Goal: Information Seeking & Learning: Learn about a topic

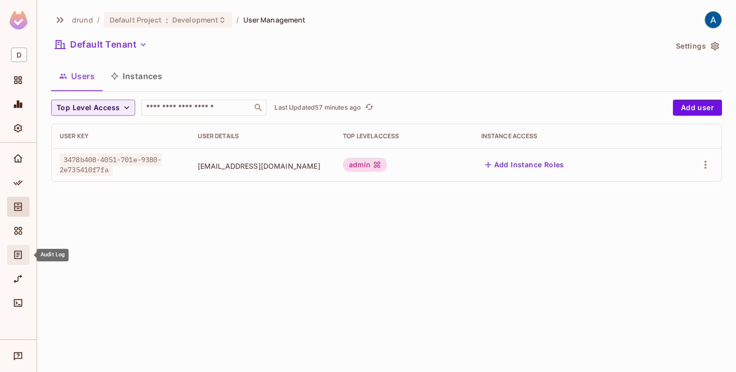
click at [19, 249] on span "Audit Log" at bounding box center [18, 255] width 12 height 12
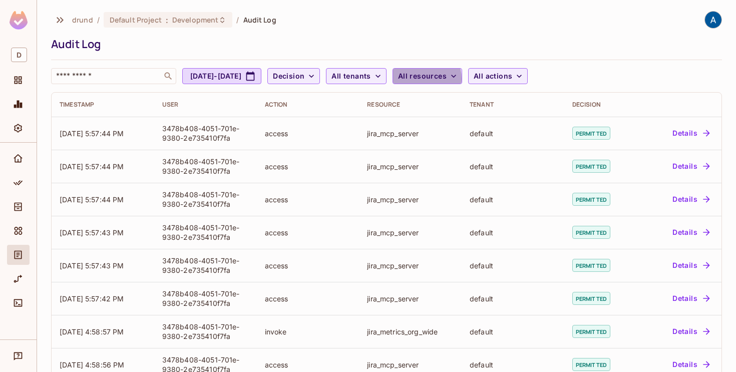
click at [446, 79] on span "All resources" at bounding box center [422, 76] width 49 height 13
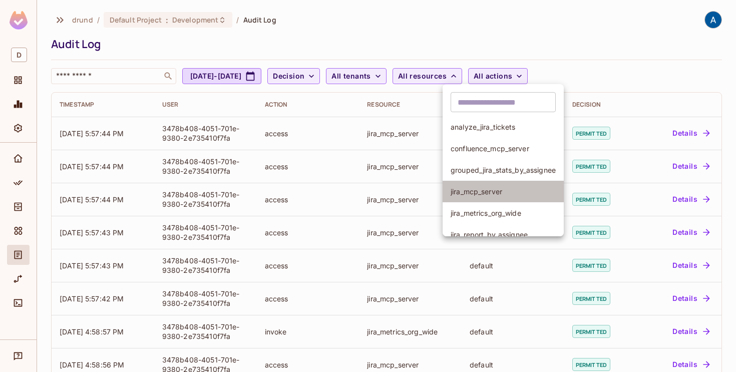
click at [469, 191] on span "jira_mcp_server" at bounding box center [502, 192] width 105 height 10
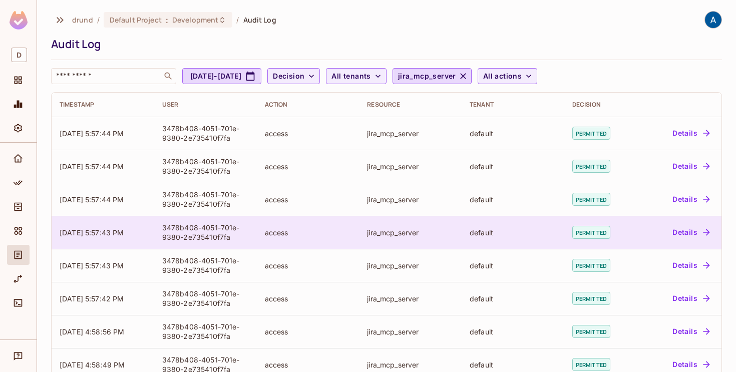
scroll to position [2, 0]
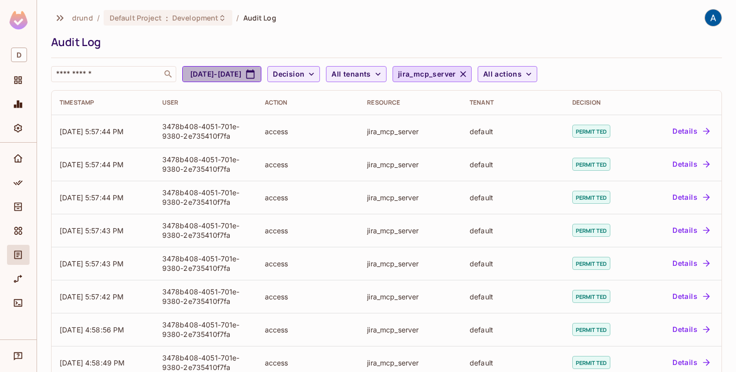
click at [255, 73] on icon "button" at bounding box center [250, 74] width 9 height 9
select select "*"
select select "****"
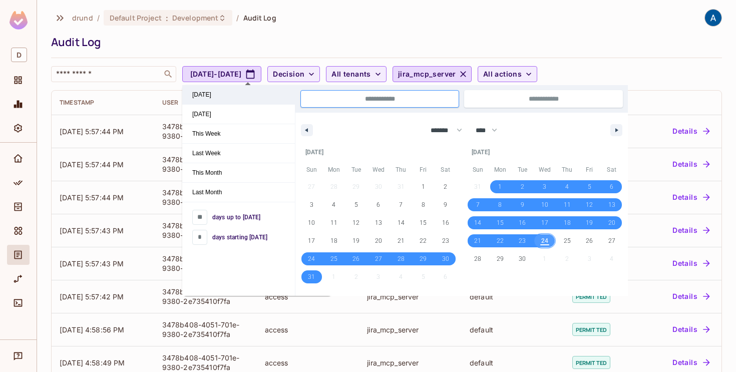
click at [225, 95] on span "Today" at bounding box center [238, 94] width 113 height 19
type input "*"
type input "**********"
select select "*"
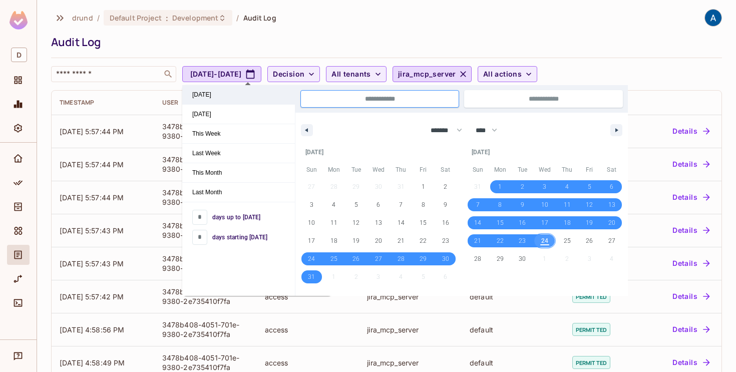
scroll to position [0, 0]
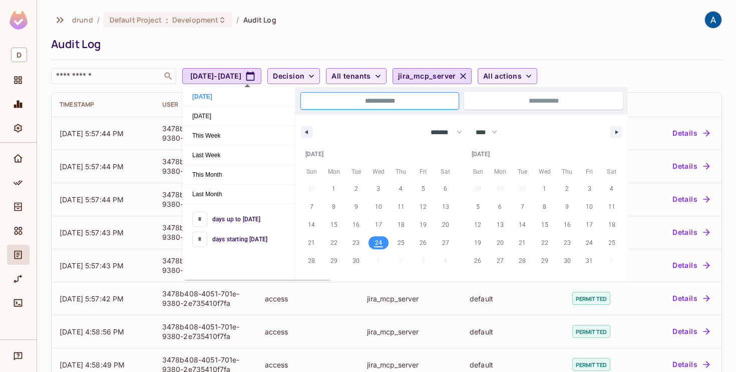
click at [318, 31] on div "drund / Default Project : Development / Audit Log Audit Log ​ Sep 24, 2025 - Se…" at bounding box center [386, 47] width 671 height 73
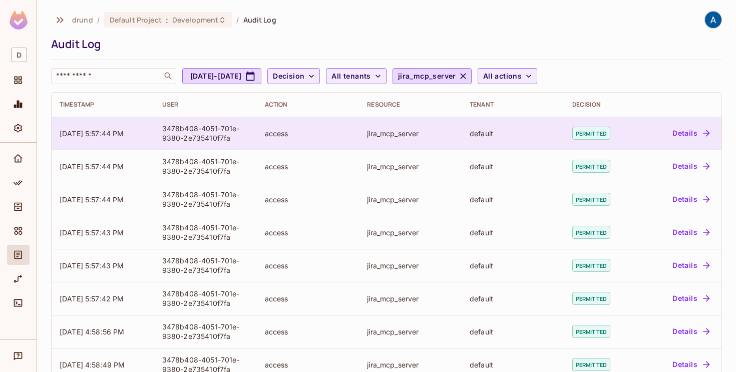
click at [693, 133] on button "Details" at bounding box center [690, 133] width 45 height 16
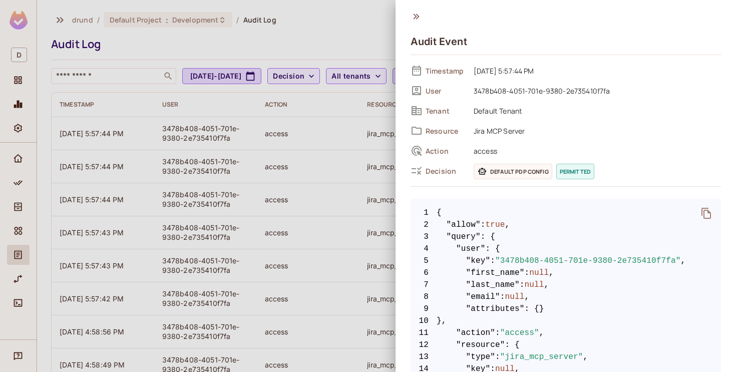
click at [416, 19] on icon at bounding box center [416, 17] width 6 height 6
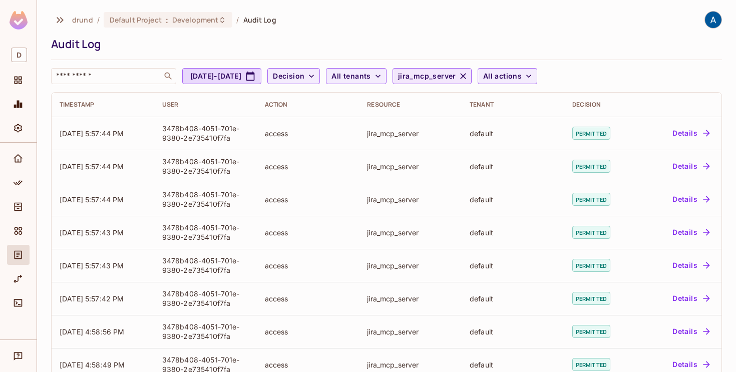
click at [468, 75] on icon "button" at bounding box center [463, 76] width 10 height 10
click at [458, 77] on icon "button" at bounding box center [453, 76] width 10 height 10
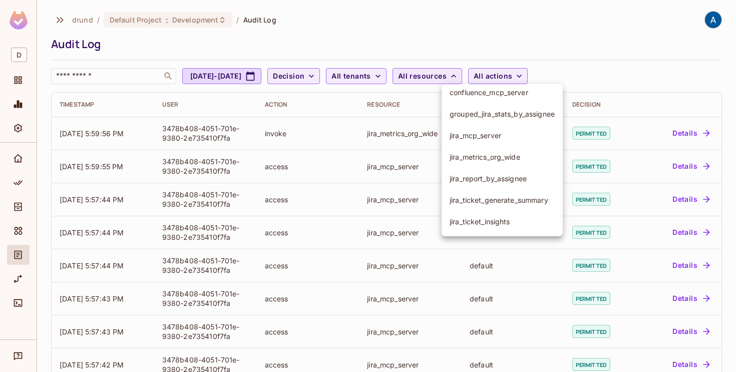
scroll to position [56, 0]
click at [499, 158] on span "jira_metrics_org_wide" at bounding box center [501, 158] width 105 height 10
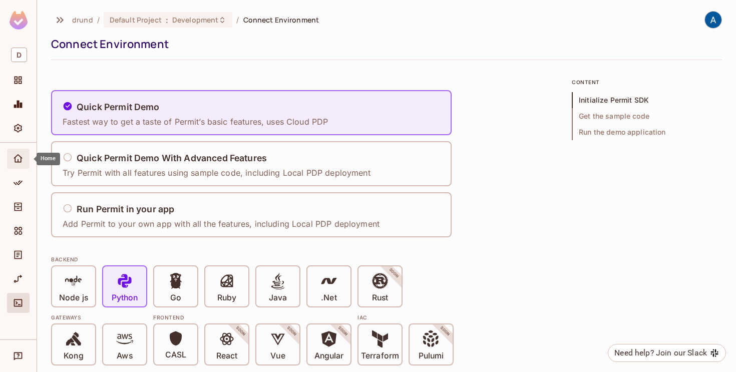
click at [22, 153] on span "Home" at bounding box center [18, 159] width 12 height 12
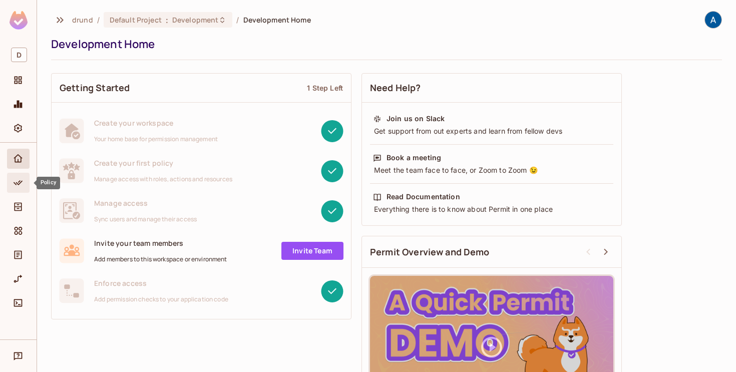
click at [21, 184] on icon "Policy" at bounding box center [18, 183] width 10 height 10
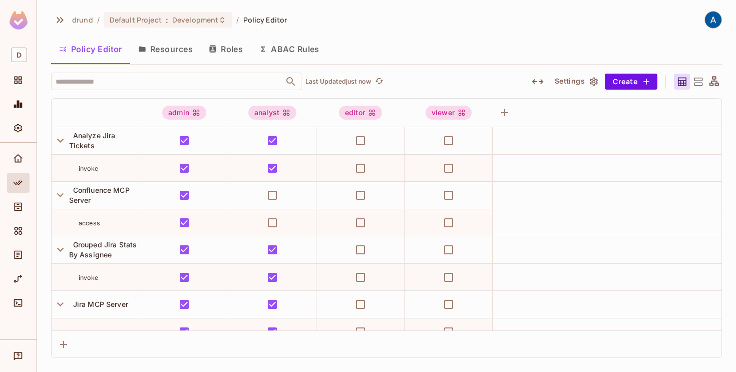
click at [700, 78] on icon at bounding box center [698, 82] width 13 height 13
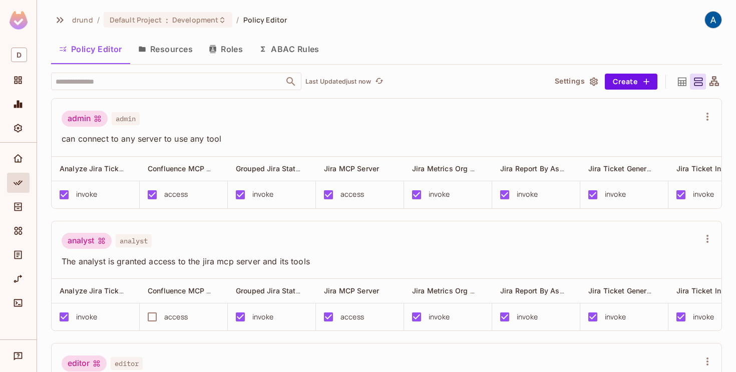
click at [685, 79] on icon at bounding box center [682, 82] width 13 height 13
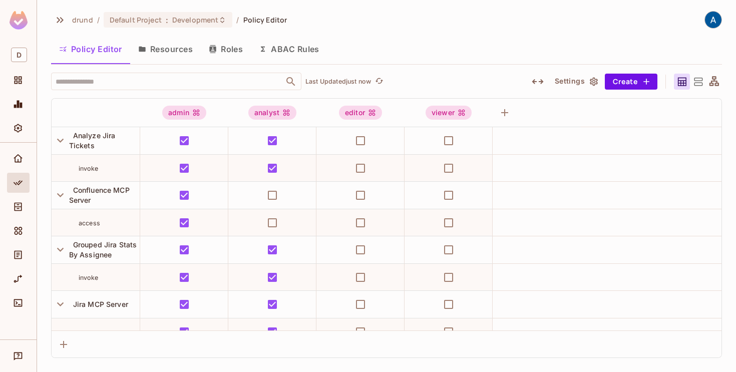
click at [720, 85] on div at bounding box center [714, 82] width 16 height 16
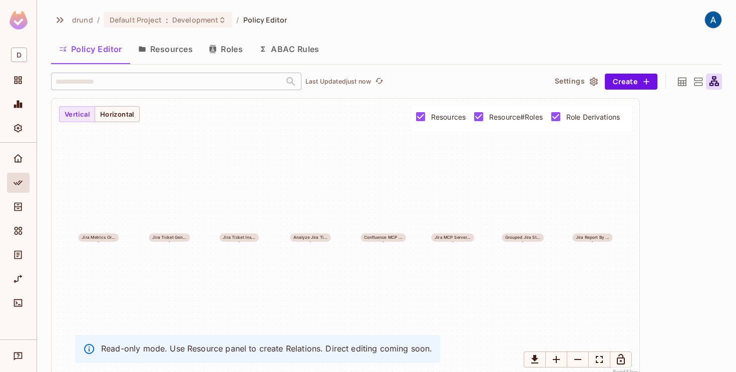
click at [677, 83] on icon at bounding box center [682, 82] width 13 height 13
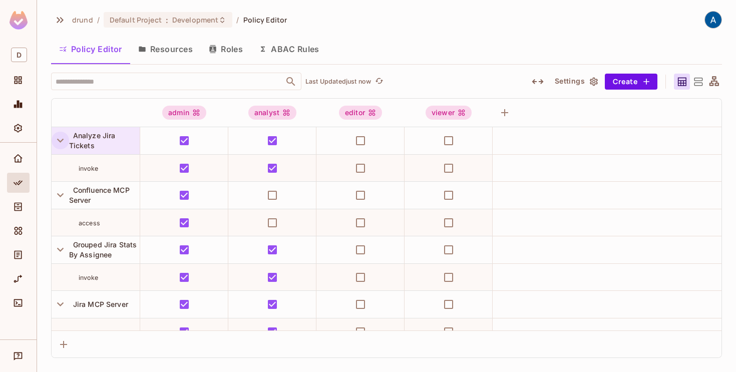
click at [62, 141] on icon "button" at bounding box center [61, 141] width 14 height 14
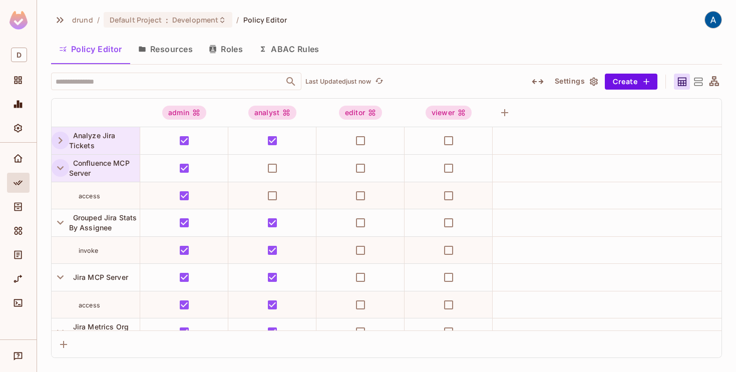
click at [62, 162] on icon "button" at bounding box center [61, 168] width 14 height 14
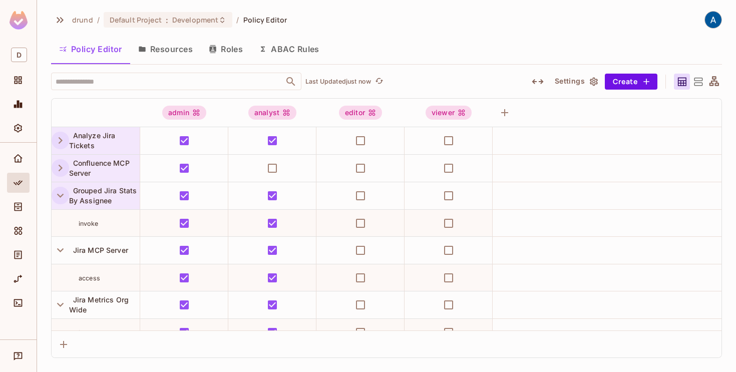
click at [58, 189] on icon "button" at bounding box center [61, 196] width 14 height 14
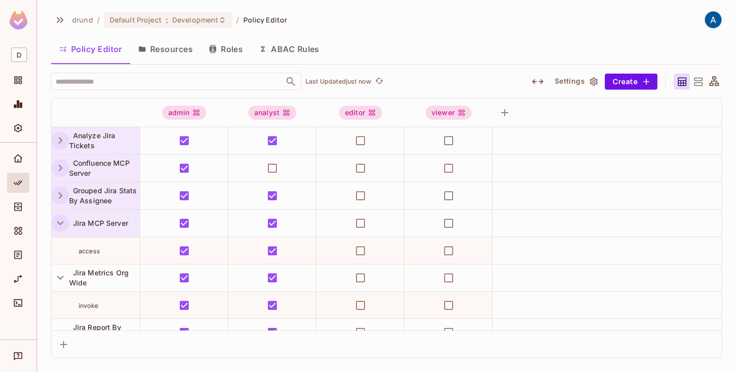
click at [55, 219] on icon "button" at bounding box center [61, 223] width 14 height 14
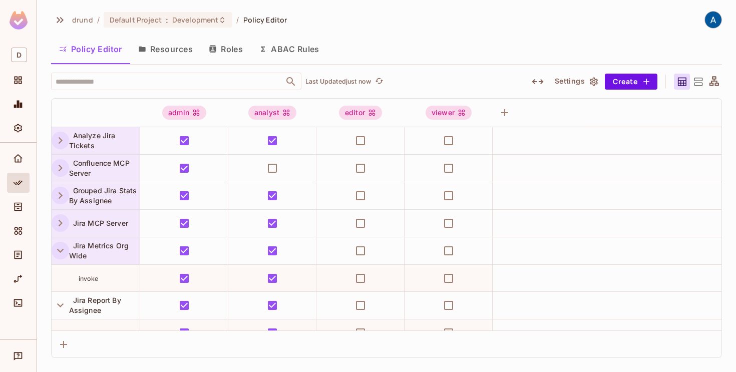
click at [54, 245] on icon "button" at bounding box center [61, 251] width 14 height 14
click at [54, 272] on icon "button" at bounding box center [61, 278] width 14 height 14
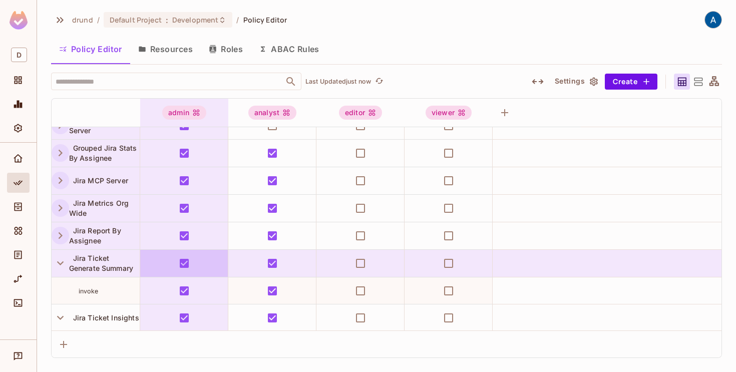
scroll to position [71, 0]
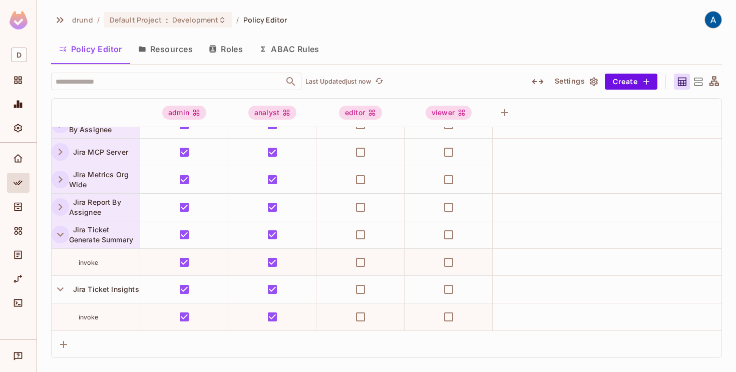
click at [64, 234] on icon "button" at bounding box center [61, 235] width 14 height 14
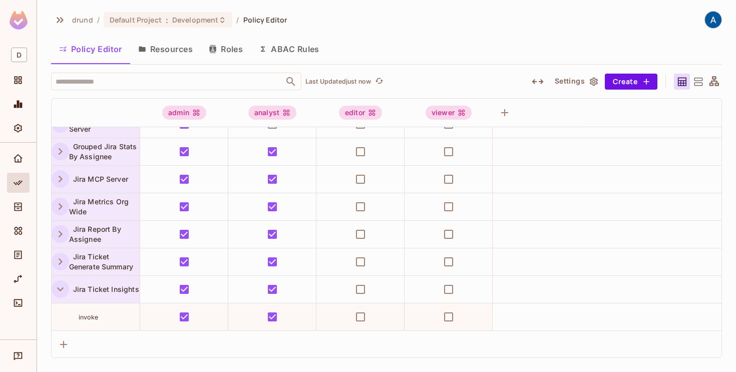
click at [60, 285] on icon "button" at bounding box center [61, 289] width 14 height 14
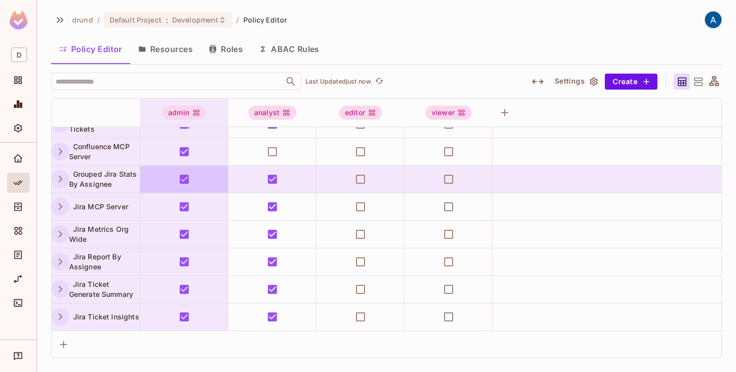
scroll to position [0, 0]
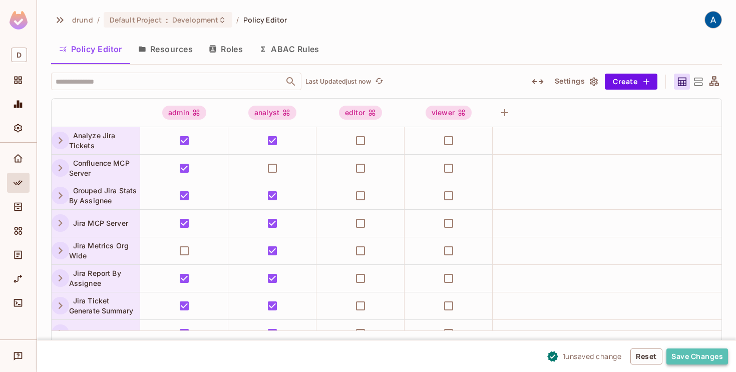
click at [696, 351] on button "Save Changes" at bounding box center [697, 356] width 62 height 16
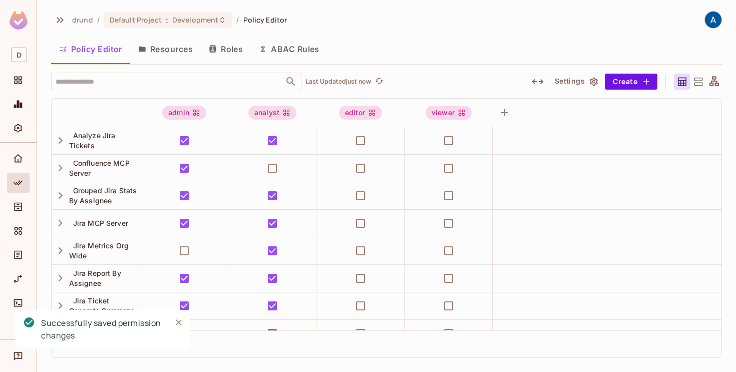
click at [511, 21] on div "drund / Default Project : Development / Policy Editor" at bounding box center [386, 20] width 671 height 18
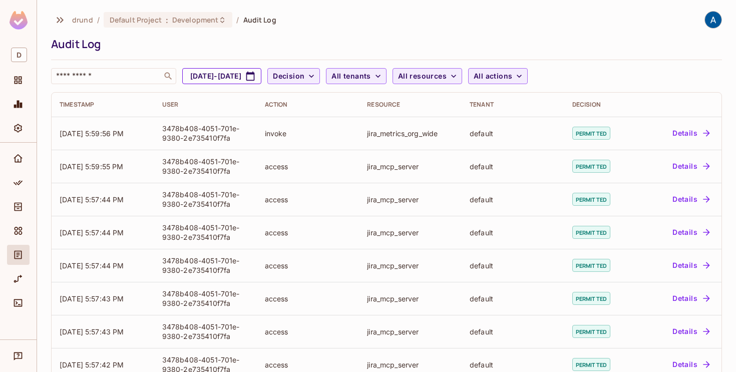
click at [261, 80] on button "Aug 24, 2025 - Sep 24, 2025" at bounding box center [221, 76] width 79 height 16
select select "*"
select select "****"
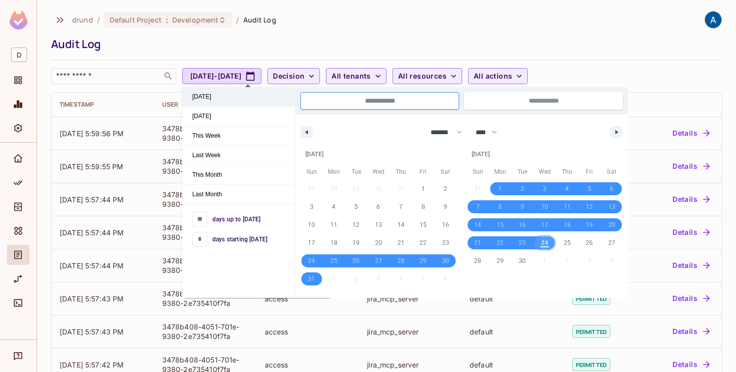
click at [216, 97] on span "Today" at bounding box center [238, 96] width 113 height 19
type input "*"
type input "**********"
select select "*"
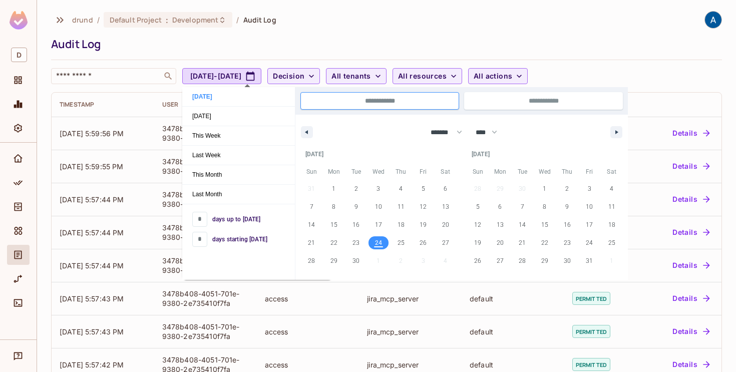
click at [485, 59] on div "drund / Default Project : Development / Audit Log Audit Log ​ Sep 24, 2025 - Se…" at bounding box center [386, 47] width 671 height 73
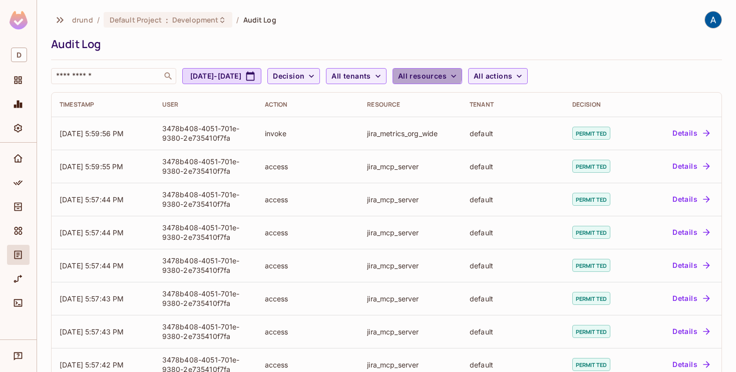
click at [446, 71] on span "All resources" at bounding box center [422, 76] width 49 height 13
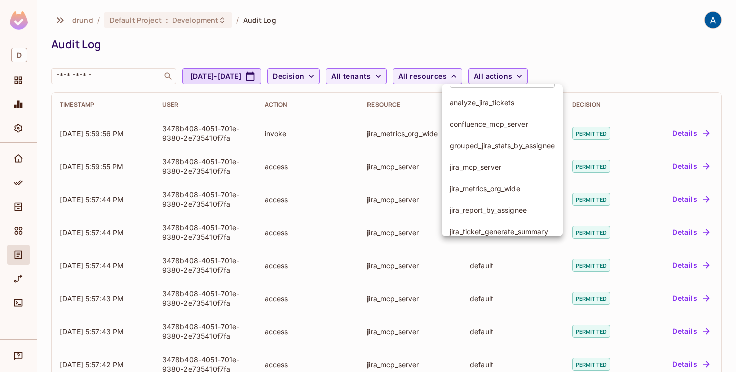
scroll to position [26, 0]
click at [502, 189] on span "jira_metrics_org_wide" at bounding box center [501, 188] width 105 height 10
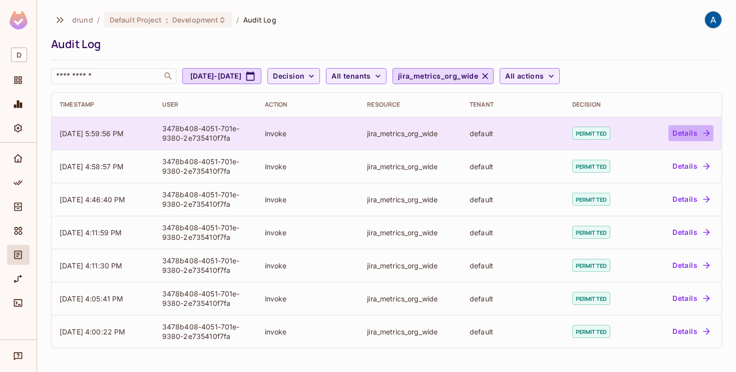
click at [689, 135] on button "Details" at bounding box center [690, 133] width 45 height 16
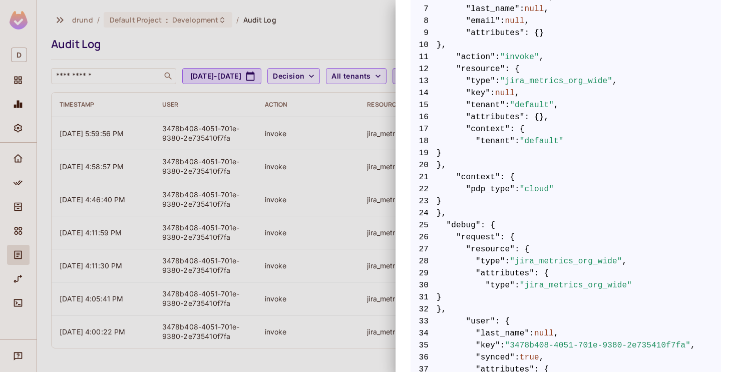
scroll to position [0, 0]
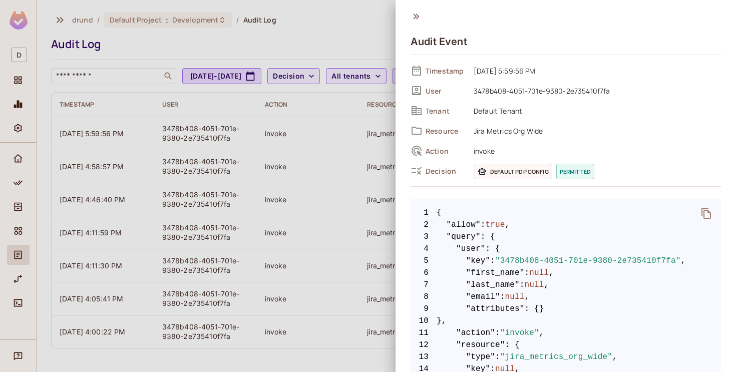
click at [414, 18] on icon at bounding box center [416, 17] width 6 height 6
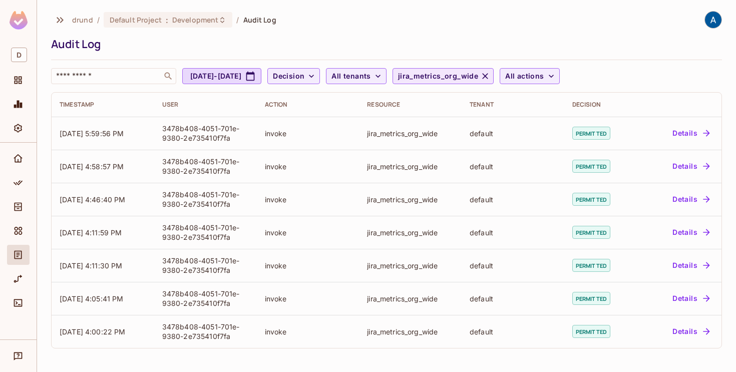
click at [493, 71] on button "jira_metrics_org_wide" at bounding box center [442, 76] width 101 height 16
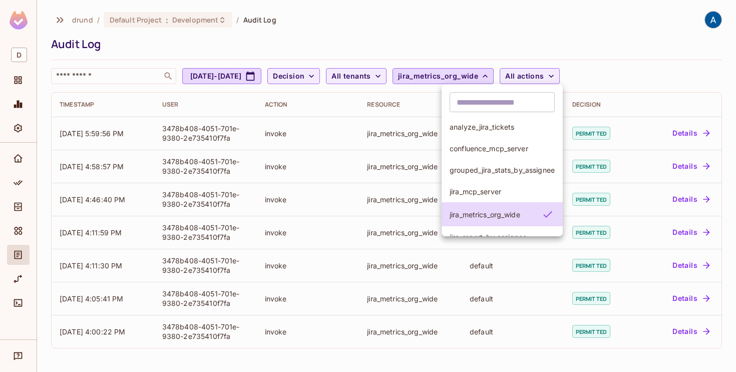
click at [530, 77] on div at bounding box center [368, 186] width 736 height 372
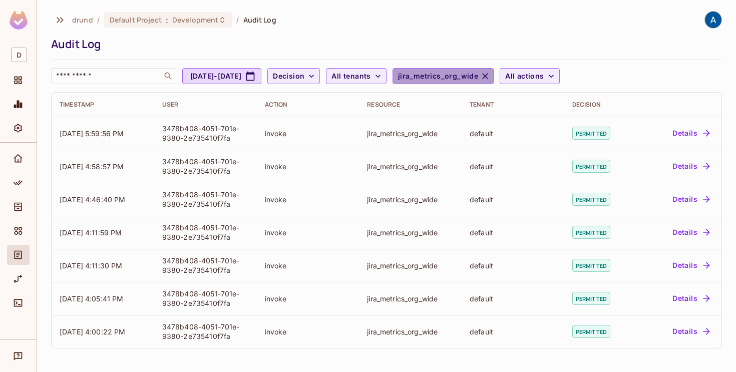
click at [488, 77] on icon "button" at bounding box center [485, 76] width 6 height 6
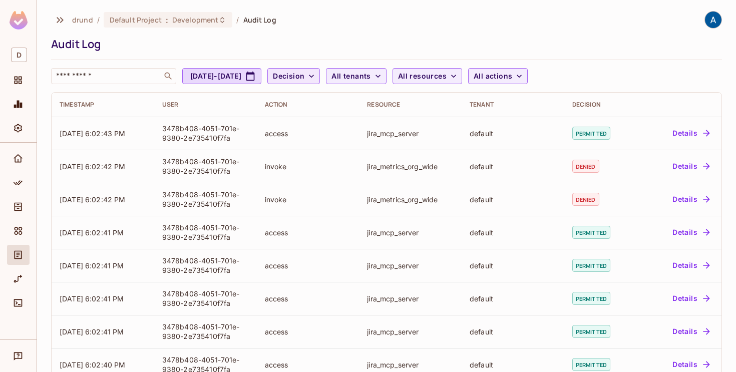
click at [304, 74] on span "Decision" at bounding box center [289, 76] width 32 height 13
click at [339, 116] on span "Denied" at bounding box center [343, 121] width 34 height 10
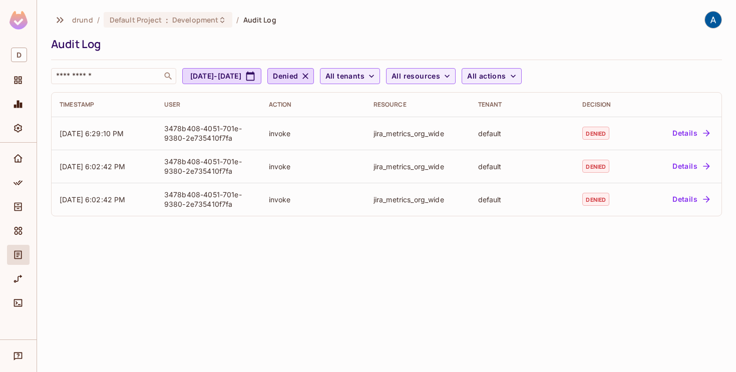
click at [467, 32] on div "drund / Default Project : Development / Audit Log Audit Log ​ Sep 24, 2025 - Se…" at bounding box center [386, 47] width 671 height 73
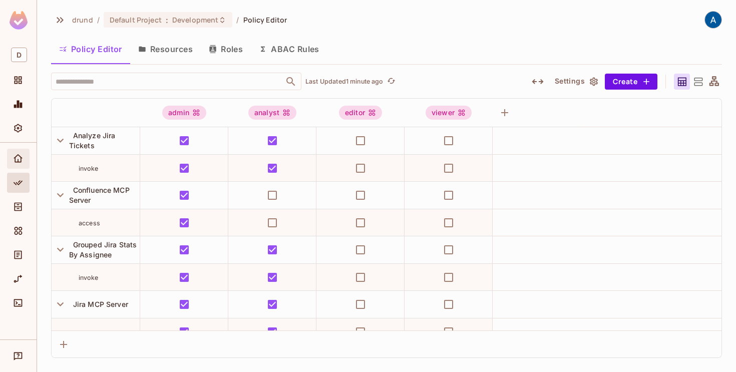
click at [13, 156] on span "Home" at bounding box center [18, 159] width 12 height 12
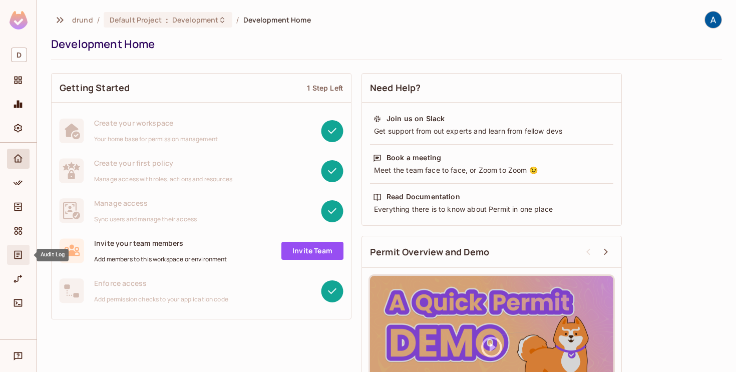
click at [23, 256] on icon "Audit Log" at bounding box center [18, 255] width 10 height 10
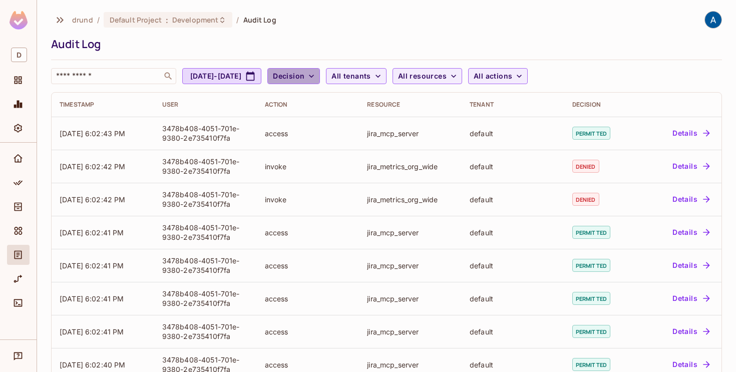
click at [316, 78] on icon "button" at bounding box center [311, 76] width 10 height 10
click at [342, 120] on span "Denied" at bounding box center [344, 121] width 34 height 10
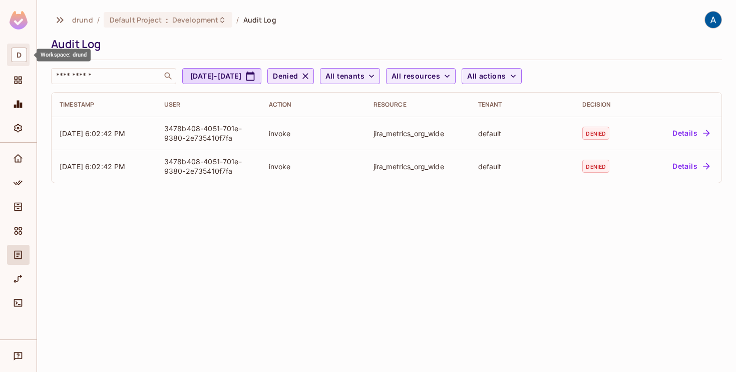
click at [12, 51] on span "D" at bounding box center [19, 55] width 16 height 15
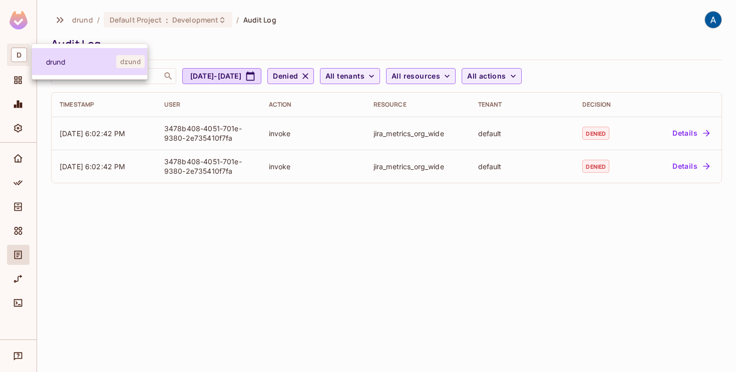
click at [64, 63] on span "drund" at bounding box center [81, 62] width 70 height 10
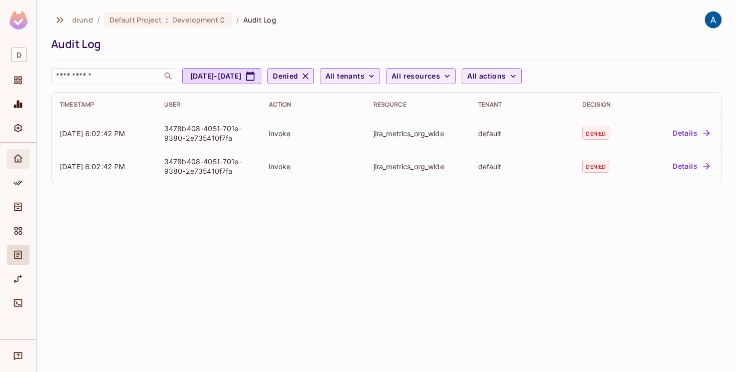
click at [17, 157] on icon "Home" at bounding box center [18, 159] width 10 height 10
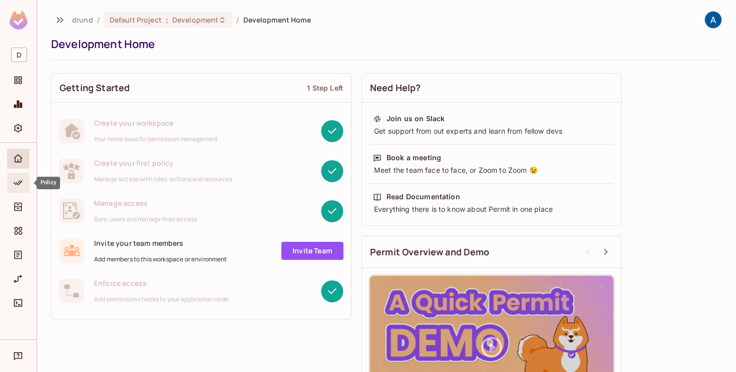
click at [16, 182] on icon "Policy" at bounding box center [18, 182] width 9 height 5
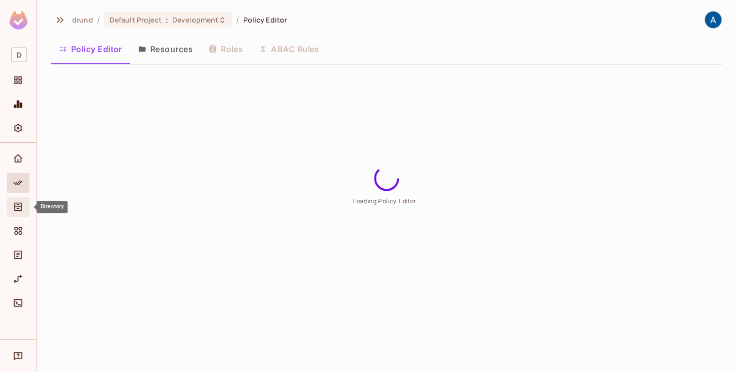
click at [16, 208] on icon "Directory" at bounding box center [18, 207] width 10 height 10
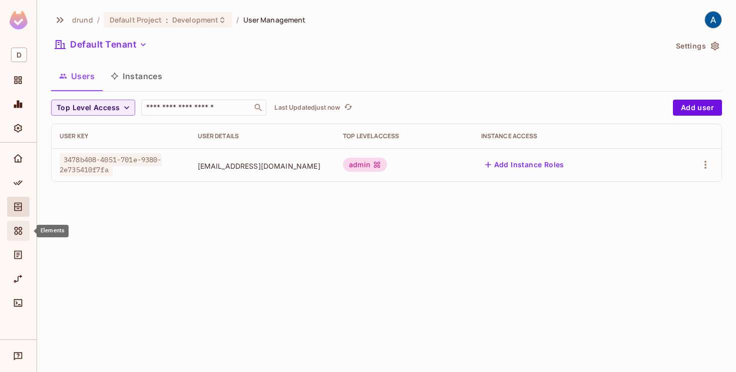
click at [17, 233] on icon "Elements" at bounding box center [19, 231] width 8 height 8
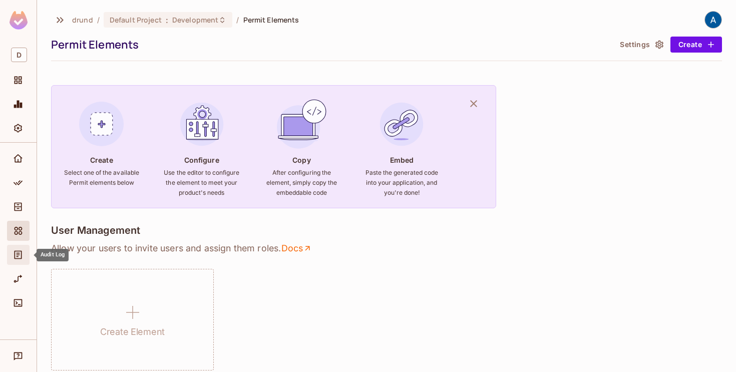
click at [15, 259] on icon "Audit Log" at bounding box center [18, 255] width 10 height 10
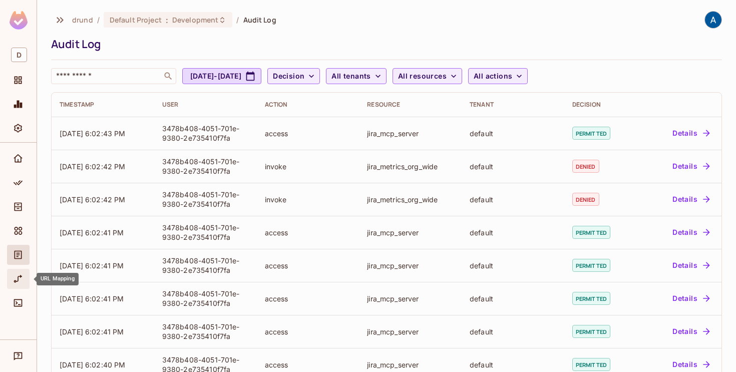
click at [18, 279] on icon "URL Mapping" at bounding box center [18, 279] width 9 height 8
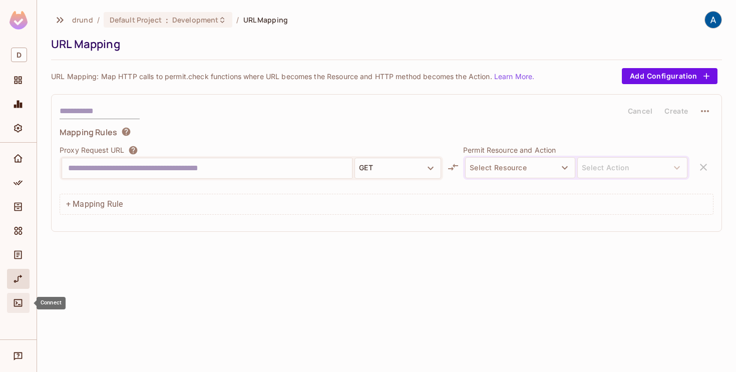
click at [17, 301] on icon "Connect" at bounding box center [18, 303] width 10 height 10
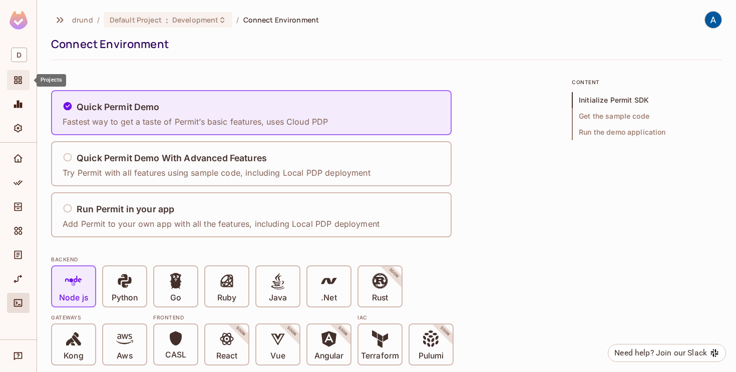
click at [20, 81] on icon "Projects" at bounding box center [19, 81] width 8 height 8
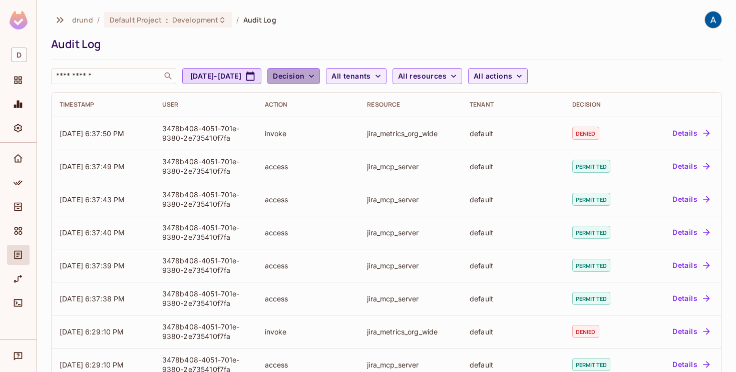
click at [316, 75] on icon "button" at bounding box center [311, 76] width 10 height 10
click at [338, 120] on span "Denied" at bounding box center [344, 121] width 34 height 10
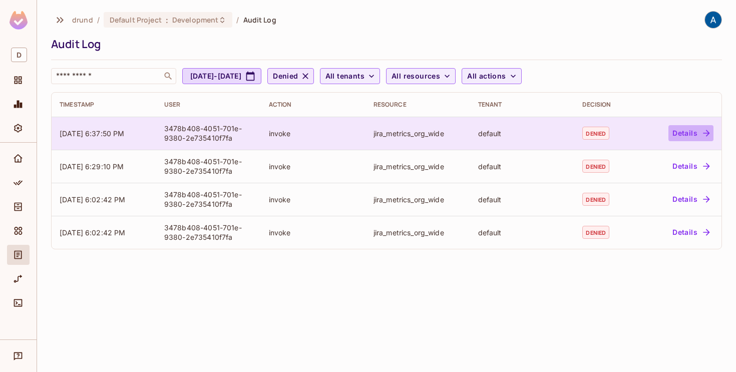
click at [690, 130] on button "Details" at bounding box center [690, 133] width 45 height 16
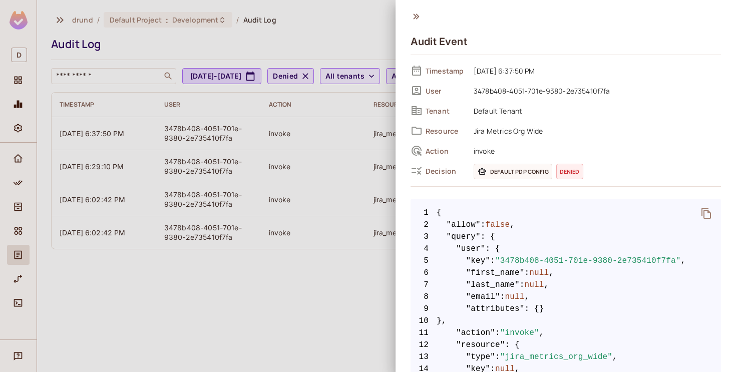
click at [420, 13] on icon at bounding box center [415, 16] width 11 height 11
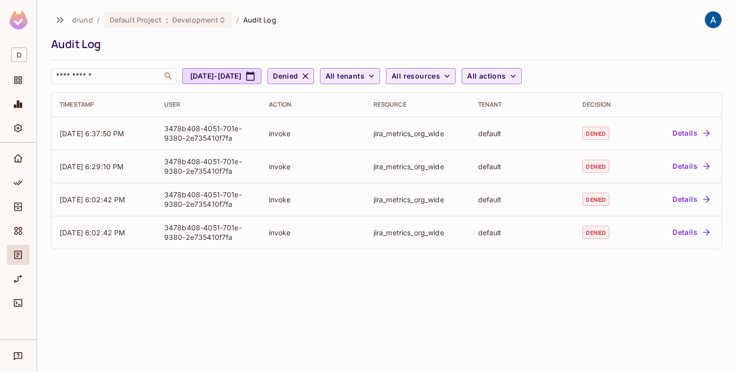
click at [418, 13] on div "drund / Default Project : Development / Audit Log" at bounding box center [386, 20] width 671 height 18
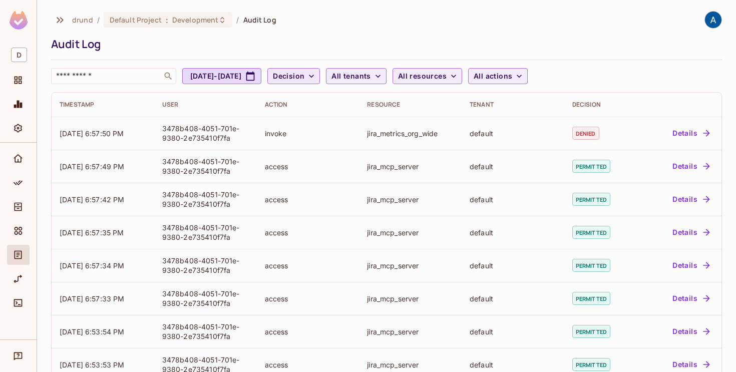
click at [316, 73] on icon "button" at bounding box center [311, 76] width 10 height 10
click at [339, 118] on span "Denied" at bounding box center [344, 121] width 34 height 10
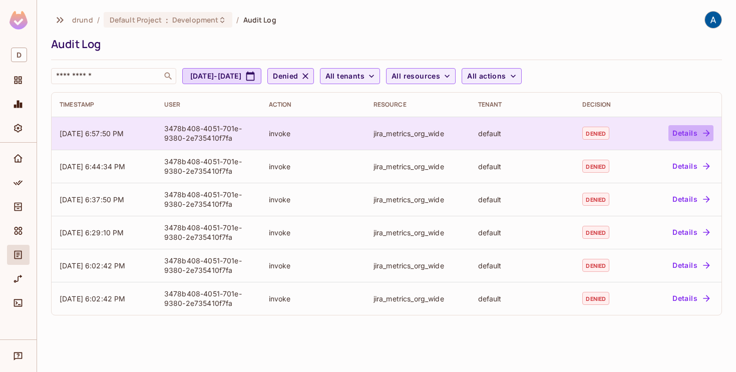
click at [676, 129] on button "Details" at bounding box center [690, 133] width 45 height 16
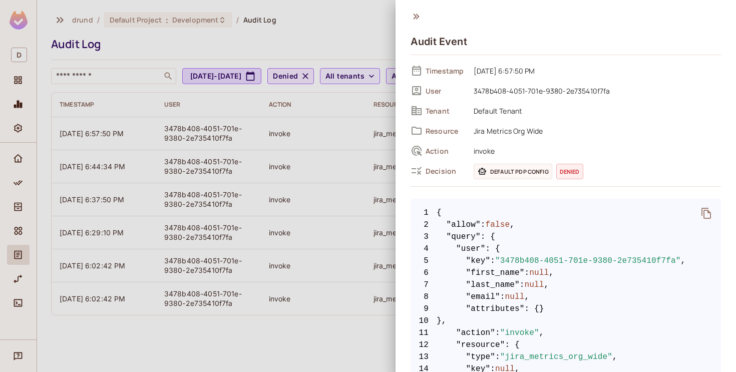
click at [417, 16] on icon at bounding box center [415, 16] width 11 height 11
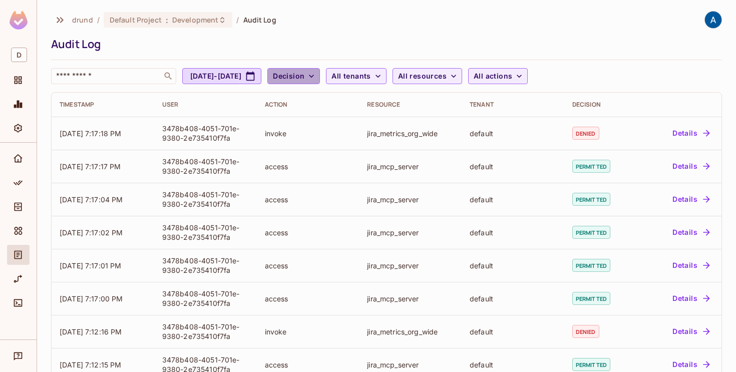
click at [316, 81] on icon "button" at bounding box center [311, 76] width 10 height 10
click at [348, 127] on li "Denied" at bounding box center [344, 121] width 50 height 22
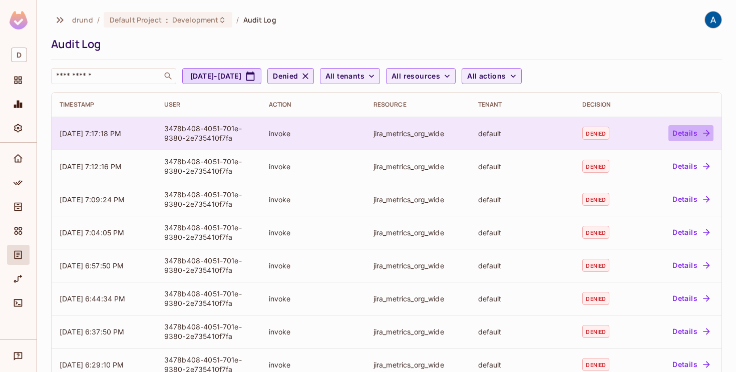
click at [689, 134] on button "Details" at bounding box center [690, 133] width 45 height 16
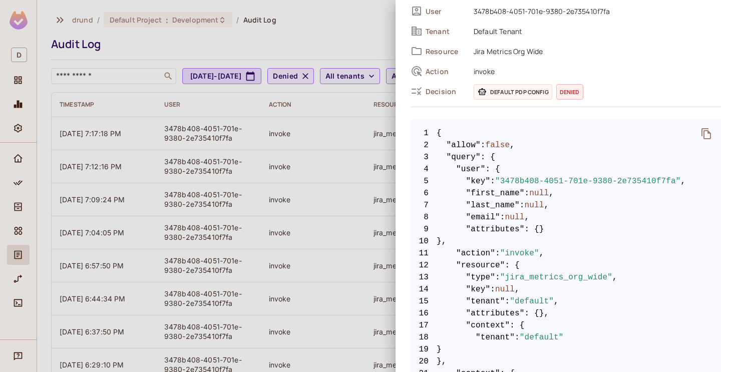
scroll to position [79, 0]
drag, startPoint x: 507, startPoint y: 183, endPoint x: 679, endPoint y: 182, distance: 172.2
click at [679, 182] on span ""3478b408-4051-701e-9380-2e735410f7fa"" at bounding box center [588, 182] width 186 height 12
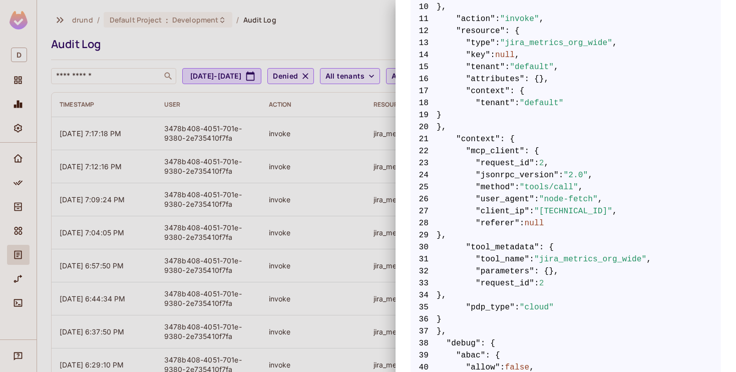
scroll to position [318, 0]
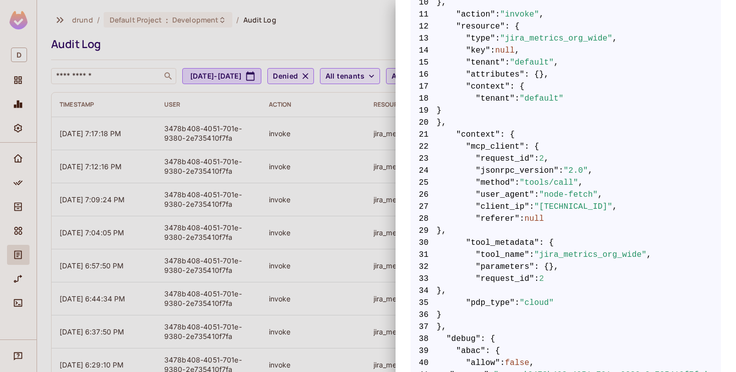
click at [565, 193] on span ""node-fetch"" at bounding box center [568, 195] width 59 height 12
click at [573, 193] on span ""node-fetch"" at bounding box center [568, 195] width 59 height 12
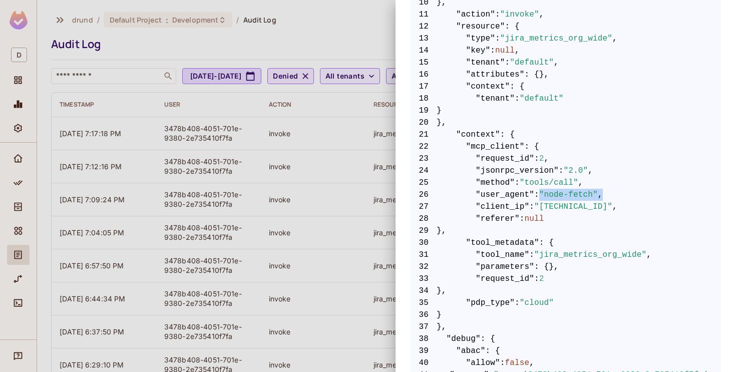
click at [573, 193] on span ""node-fetch"" at bounding box center [568, 195] width 59 height 12
click at [558, 206] on span ""[TECHNICAL_ID]"" at bounding box center [573, 207] width 78 height 12
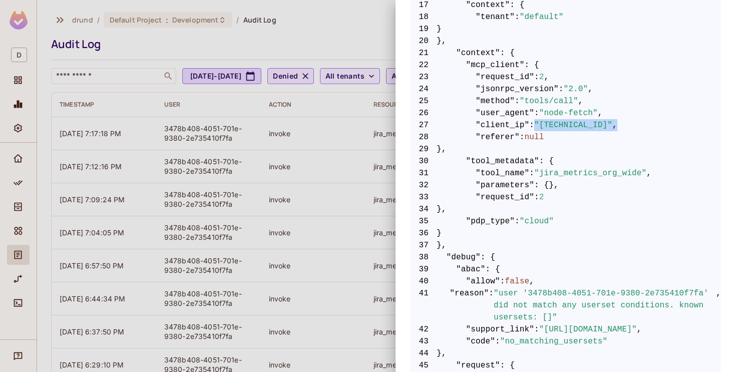
scroll to position [400, 0]
click at [582, 172] on span ""jira_metrics_org_wide"" at bounding box center [590, 173] width 112 height 12
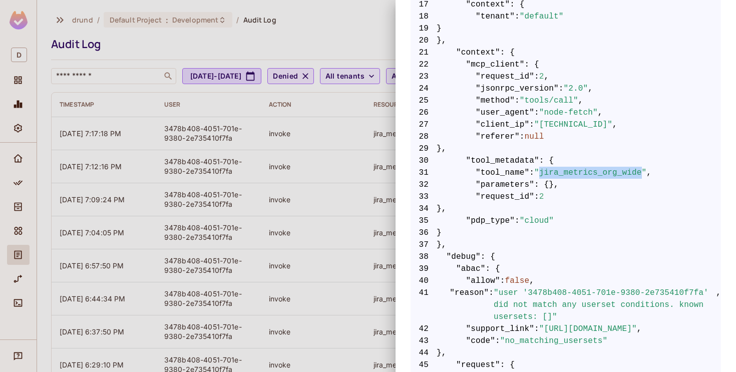
click at [582, 172] on span ""jira_metrics_org_wide"" at bounding box center [590, 173] width 112 height 12
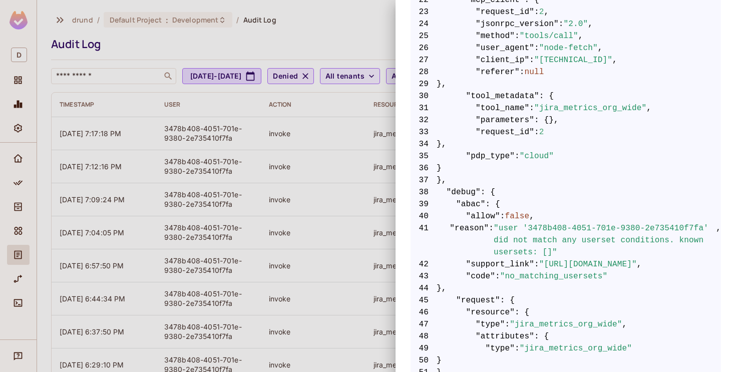
click at [546, 155] on span ""cloud"" at bounding box center [536, 156] width 34 height 12
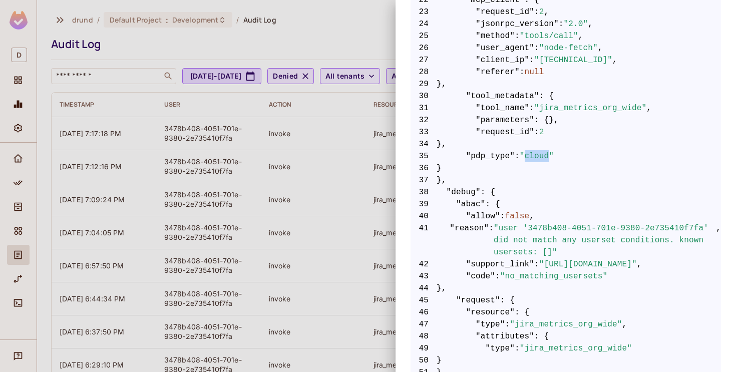
click at [541, 158] on span ""cloud"" at bounding box center [536, 156] width 34 height 12
click at [546, 158] on span ""cloud"" at bounding box center [536, 156] width 34 height 12
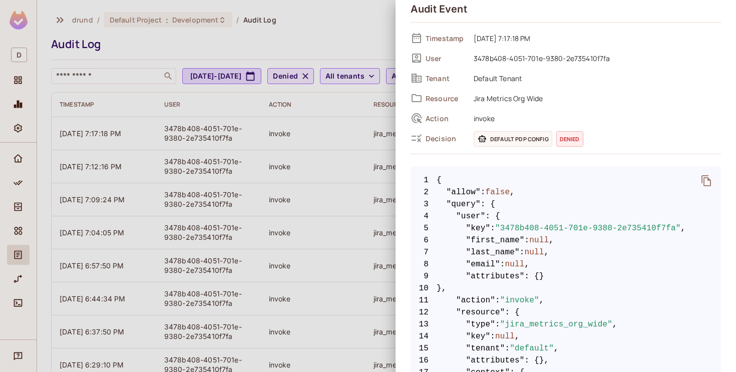
scroll to position [0, 0]
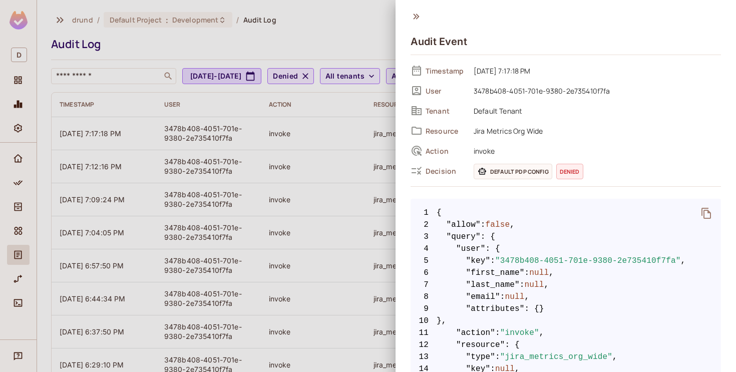
click at [415, 19] on icon at bounding box center [415, 16] width 11 height 11
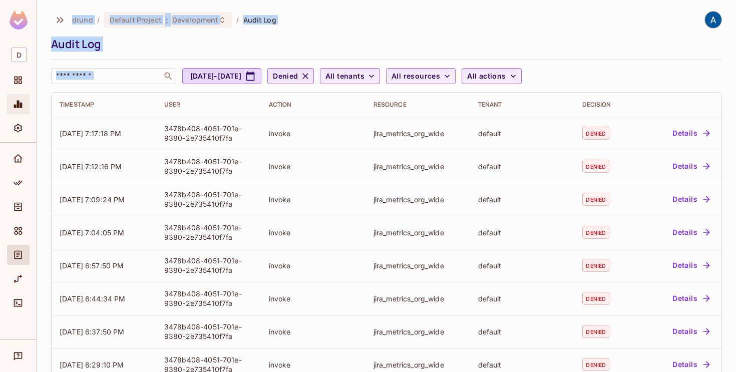
drag, startPoint x: 47, startPoint y: 111, endPoint x: 23, endPoint y: 100, distance: 26.4
click at [23, 100] on div "D drund / Default Project : Development / Audit Log Audit Log ​ Aug 24, 2025 - …" at bounding box center [368, 186] width 736 height 372
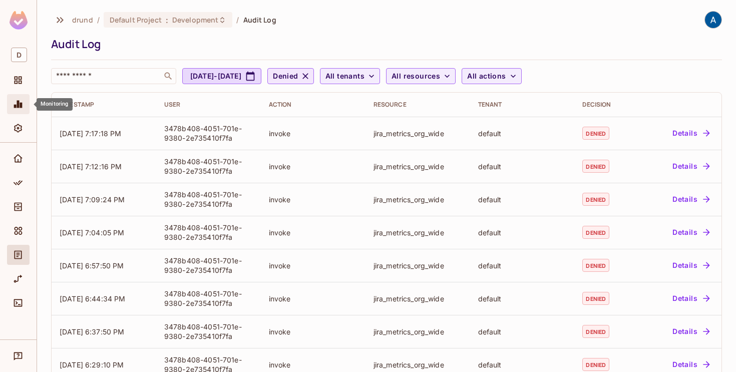
click at [23, 100] on icon "Monitoring" at bounding box center [18, 104] width 10 height 10
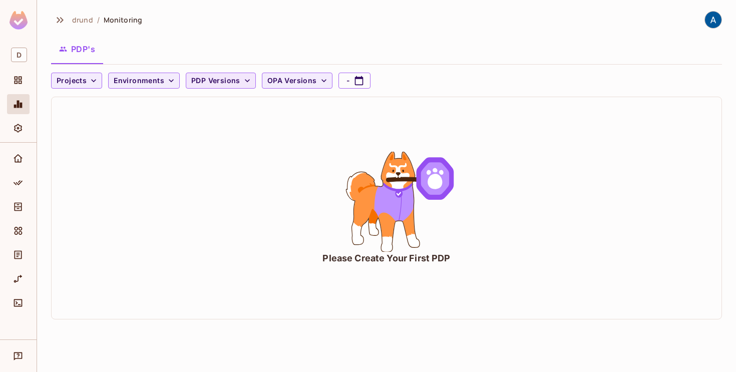
click at [242, 81] on icon "button" at bounding box center [247, 81] width 10 height 10
click at [241, 81] on div at bounding box center [368, 186] width 736 height 372
click at [319, 79] on icon "button" at bounding box center [324, 81] width 10 height 10
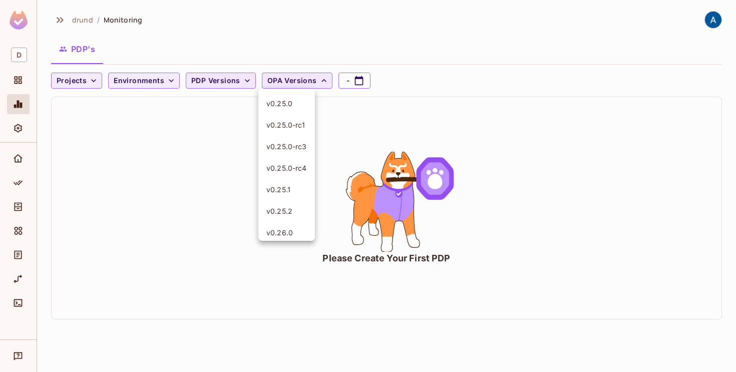
click at [318, 79] on div at bounding box center [368, 186] width 736 height 372
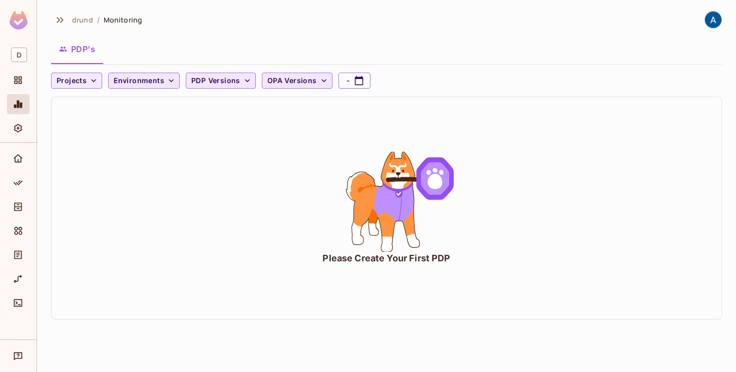
click at [161, 80] on span "Environments" at bounding box center [139, 81] width 51 height 13
click at [161, 80] on div at bounding box center [368, 186] width 736 height 372
click at [93, 80] on icon "button" at bounding box center [94, 81] width 10 height 10
click at [93, 80] on div at bounding box center [368, 186] width 736 height 372
click at [17, 131] on icon "Settings" at bounding box center [18, 128] width 8 height 9
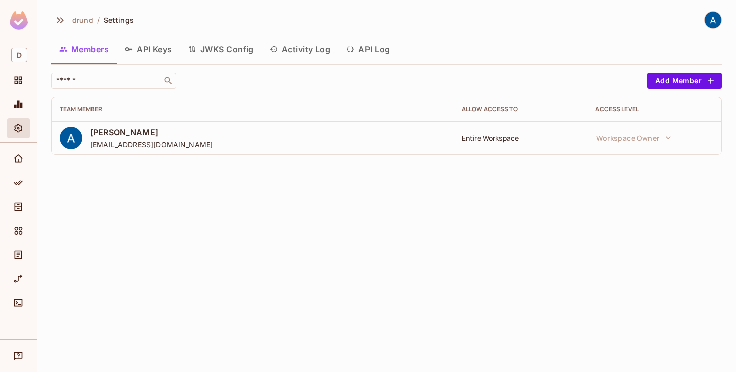
click at [218, 52] on button "JWKS Config" at bounding box center [221, 49] width 82 height 25
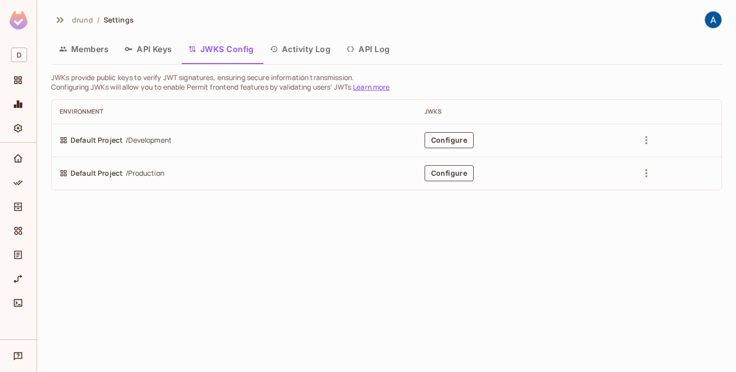
click at [464, 139] on button "Configure" at bounding box center [448, 140] width 49 height 16
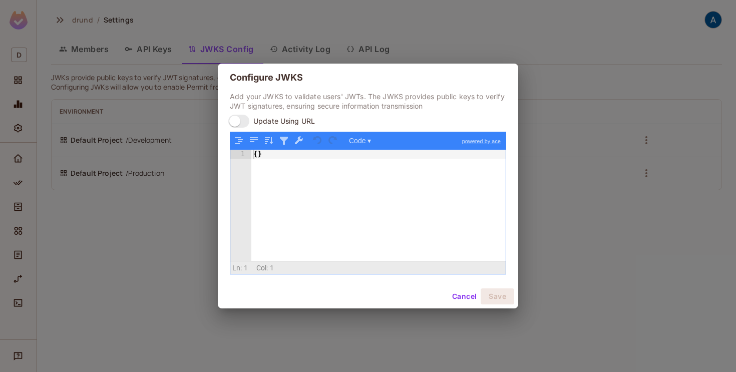
click at [466, 295] on button "Cancel" at bounding box center [464, 296] width 33 height 16
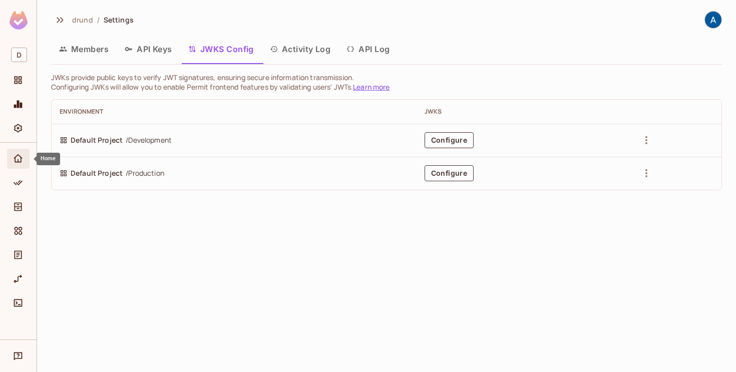
click at [18, 159] on icon "Home" at bounding box center [18, 158] width 9 height 8
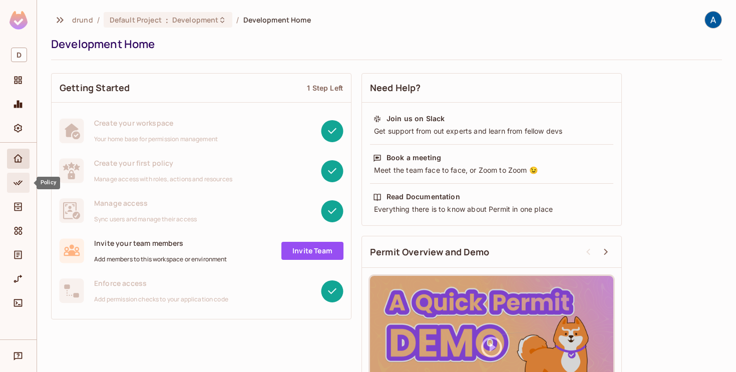
click at [16, 182] on icon "Policy" at bounding box center [18, 182] width 9 height 5
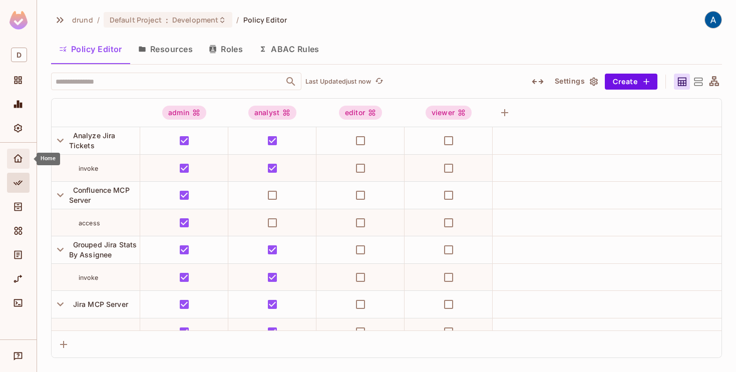
click at [17, 162] on icon "Home" at bounding box center [18, 159] width 10 height 10
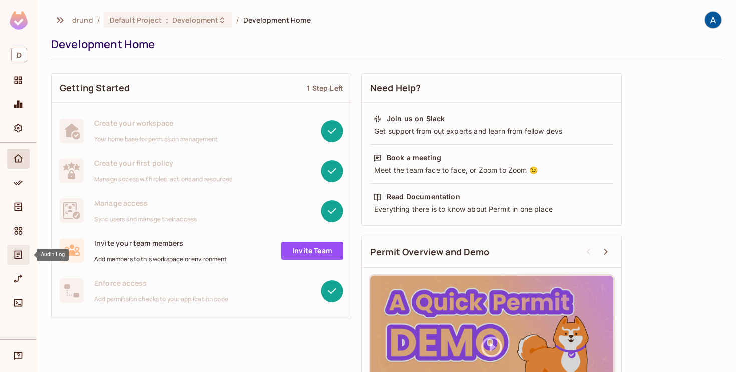
click at [20, 251] on icon "Audit Log" at bounding box center [19, 255] width 8 height 9
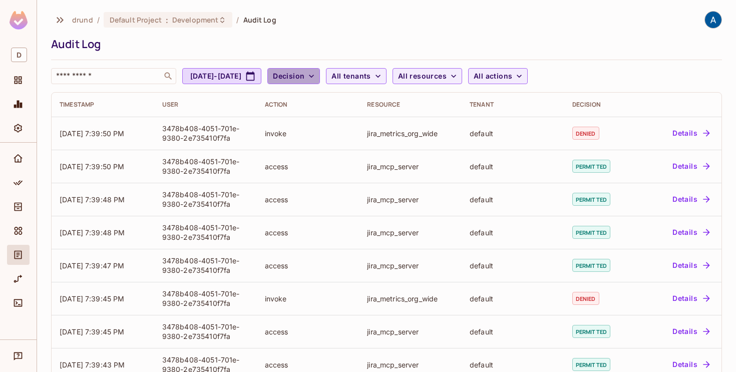
click at [316, 74] on icon "button" at bounding box center [311, 76] width 10 height 10
click at [349, 118] on span "Denied" at bounding box center [344, 121] width 34 height 10
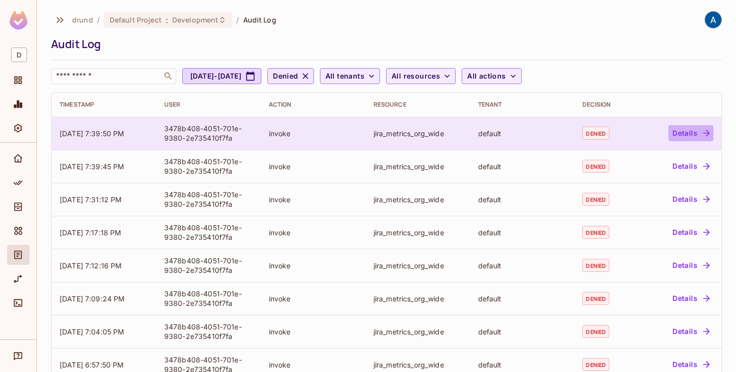
click at [690, 135] on button "Details" at bounding box center [690, 133] width 45 height 16
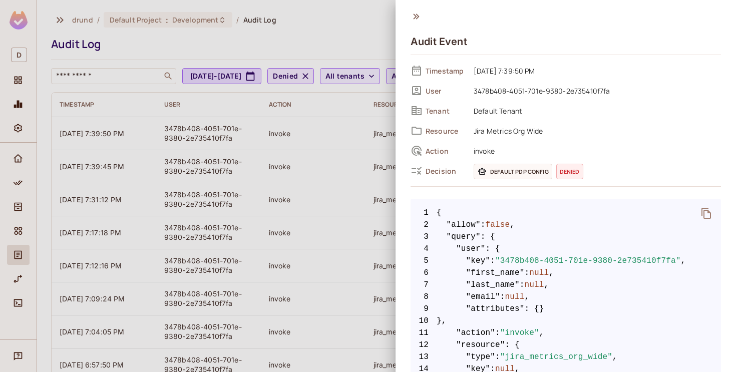
click at [415, 18] on icon at bounding box center [416, 17] width 6 height 6
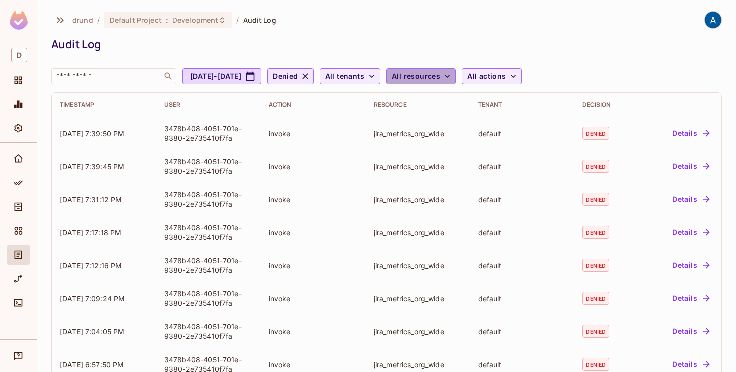
click at [440, 79] on span "All resources" at bounding box center [415, 76] width 49 height 13
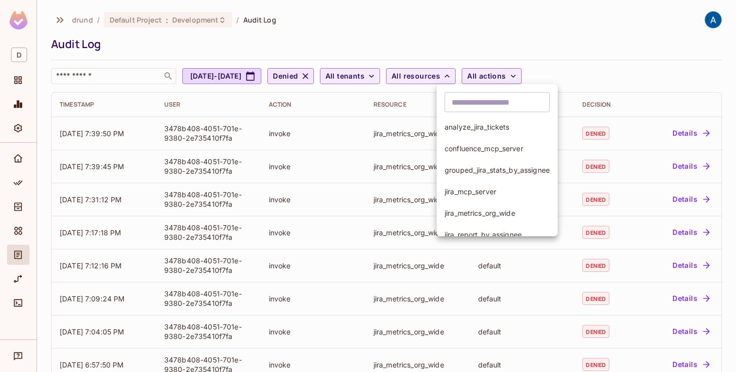
click at [472, 211] on span "jira_metrics_org_wide" at bounding box center [496, 213] width 105 height 10
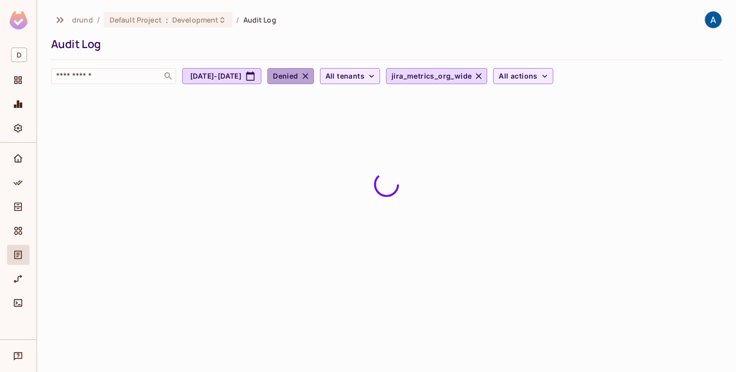
click at [310, 76] on icon "button" at bounding box center [305, 76] width 10 height 10
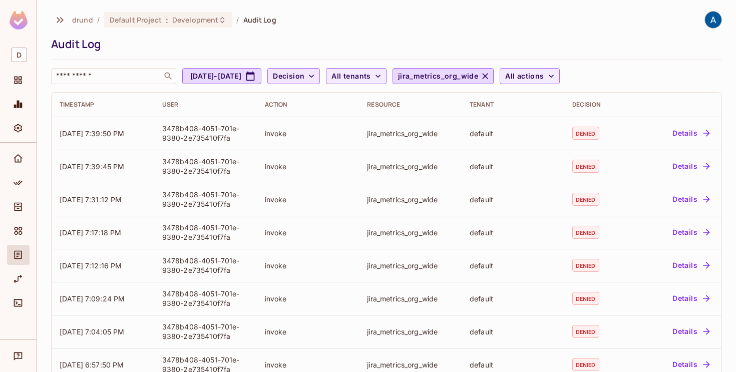
click at [304, 76] on span "Decision" at bounding box center [289, 76] width 32 height 13
click at [347, 100] on span "Permitted" at bounding box center [344, 99] width 34 height 10
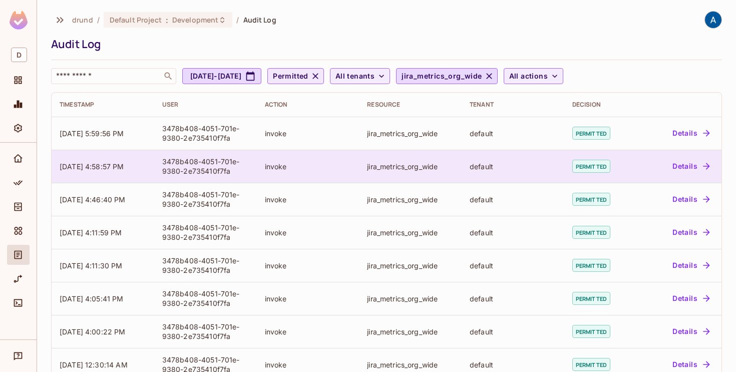
scroll to position [123, 0]
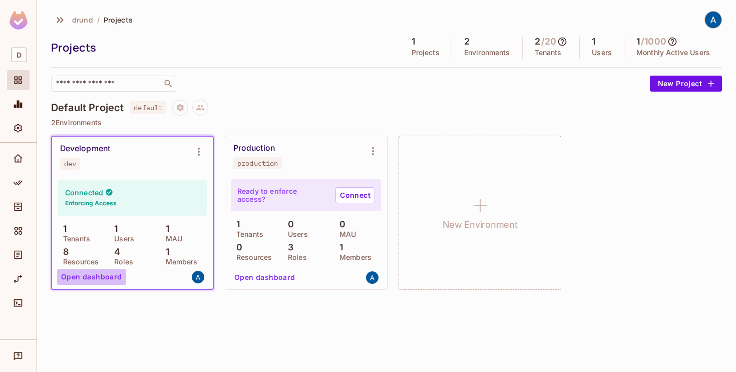
click at [103, 277] on button "Open dashboard" at bounding box center [91, 277] width 69 height 16
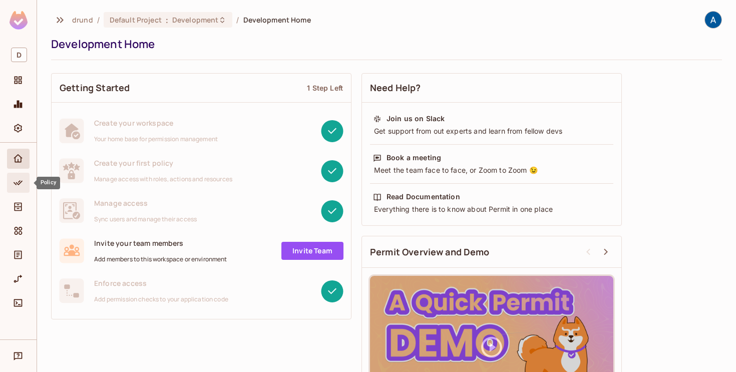
click at [20, 181] on icon "Policy" at bounding box center [18, 183] width 10 height 10
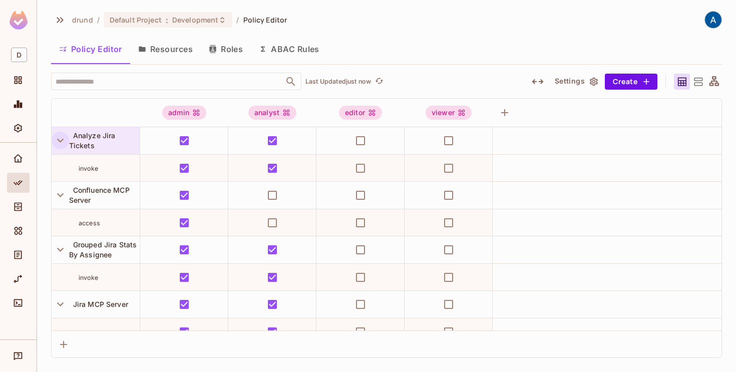
click at [62, 140] on icon "button" at bounding box center [60, 141] width 7 height 4
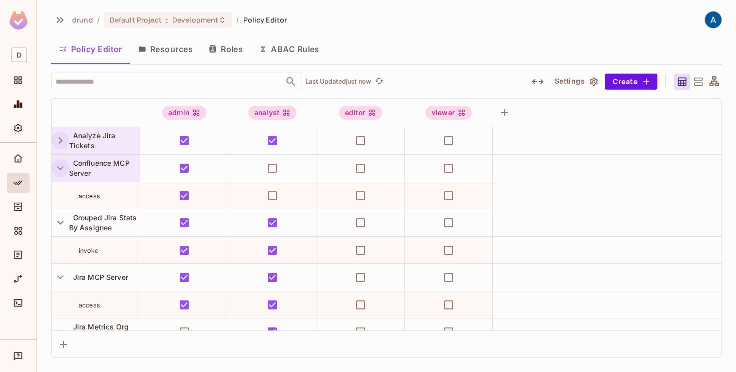
click at [62, 166] on icon "button" at bounding box center [61, 168] width 14 height 14
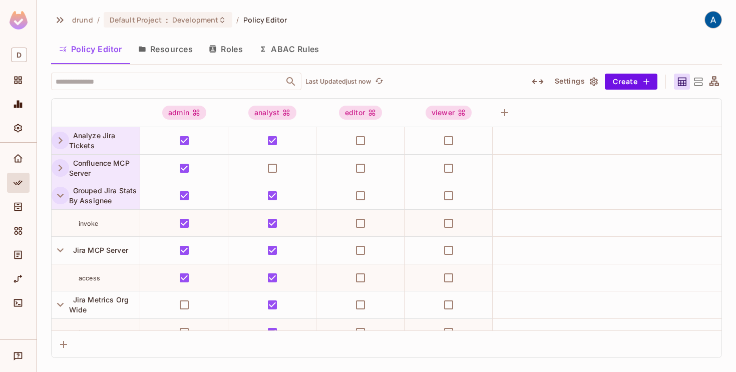
click at [58, 199] on icon "button" at bounding box center [61, 196] width 14 height 14
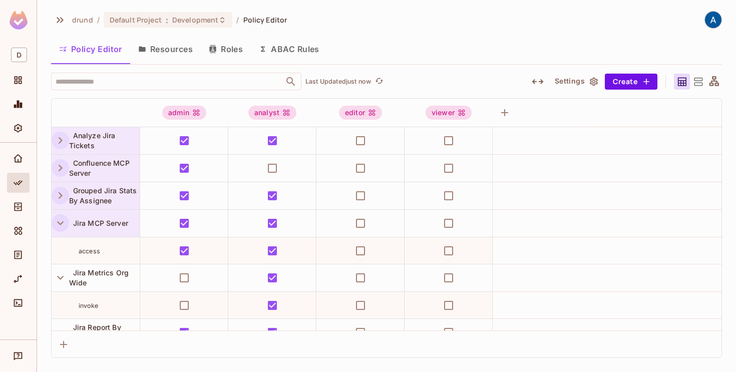
click at [59, 229] on icon "button" at bounding box center [61, 223] width 14 height 14
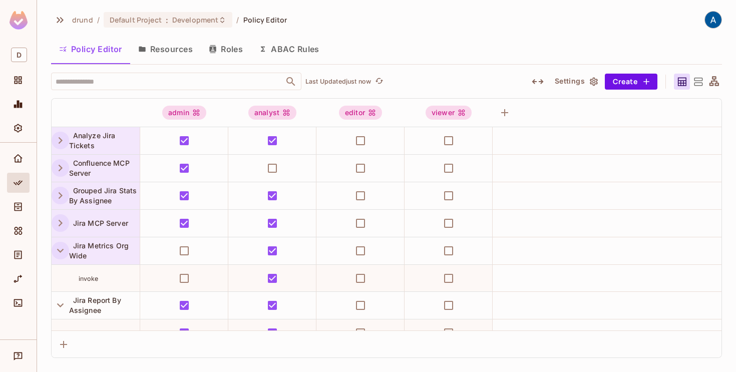
click at [58, 246] on icon "button" at bounding box center [61, 251] width 14 height 14
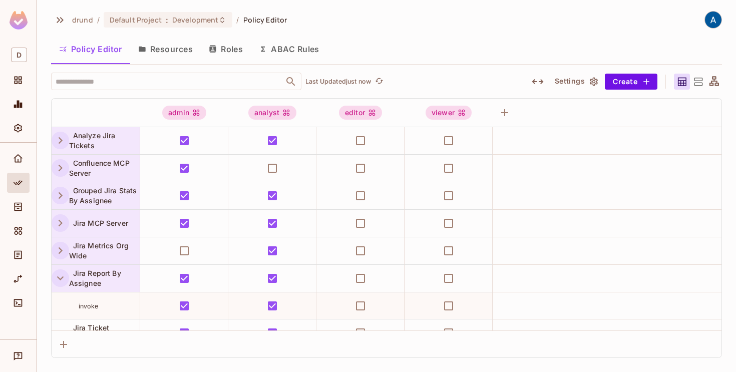
click at [59, 274] on icon "button" at bounding box center [61, 278] width 14 height 14
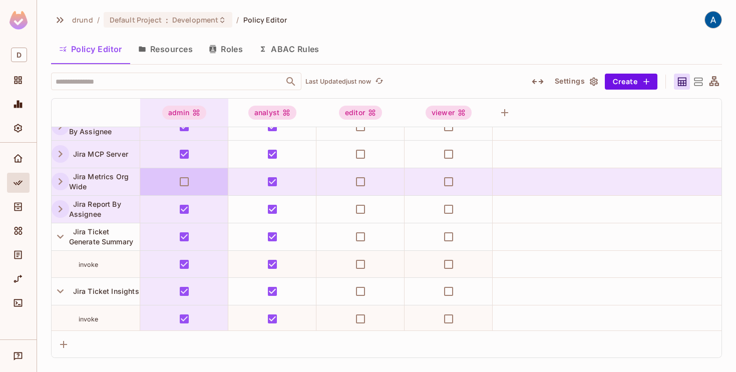
scroll to position [71, 0]
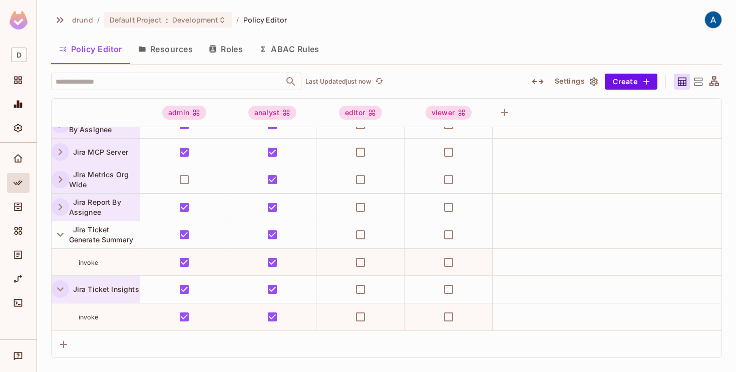
click at [67, 284] on button "button" at bounding box center [61, 289] width 18 height 18
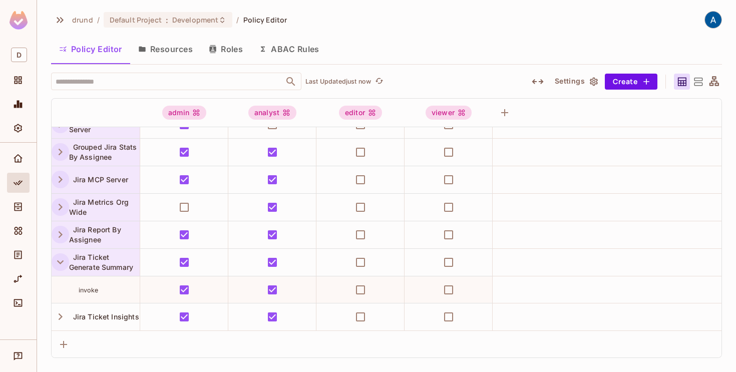
click at [59, 262] on icon "button" at bounding box center [60, 262] width 7 height 4
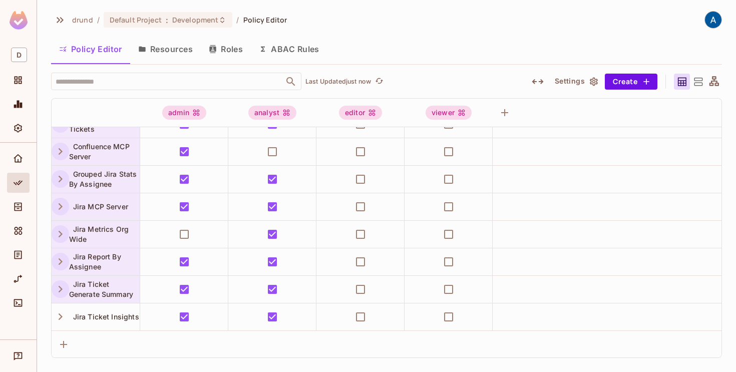
scroll to position [17, 0]
click at [684, 355] on button "Save Changes" at bounding box center [697, 356] width 62 height 16
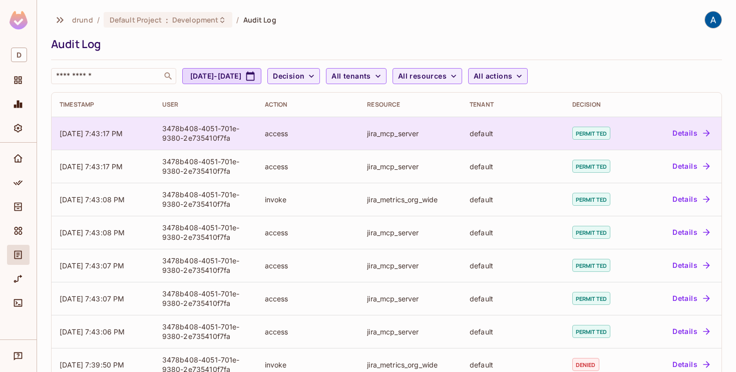
click at [683, 131] on button "Details" at bounding box center [690, 133] width 45 height 16
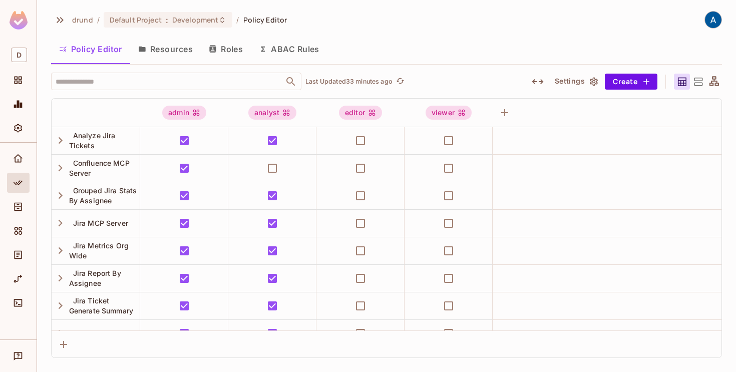
scroll to position [17, 0]
